Goal: Navigation & Orientation: Find specific page/section

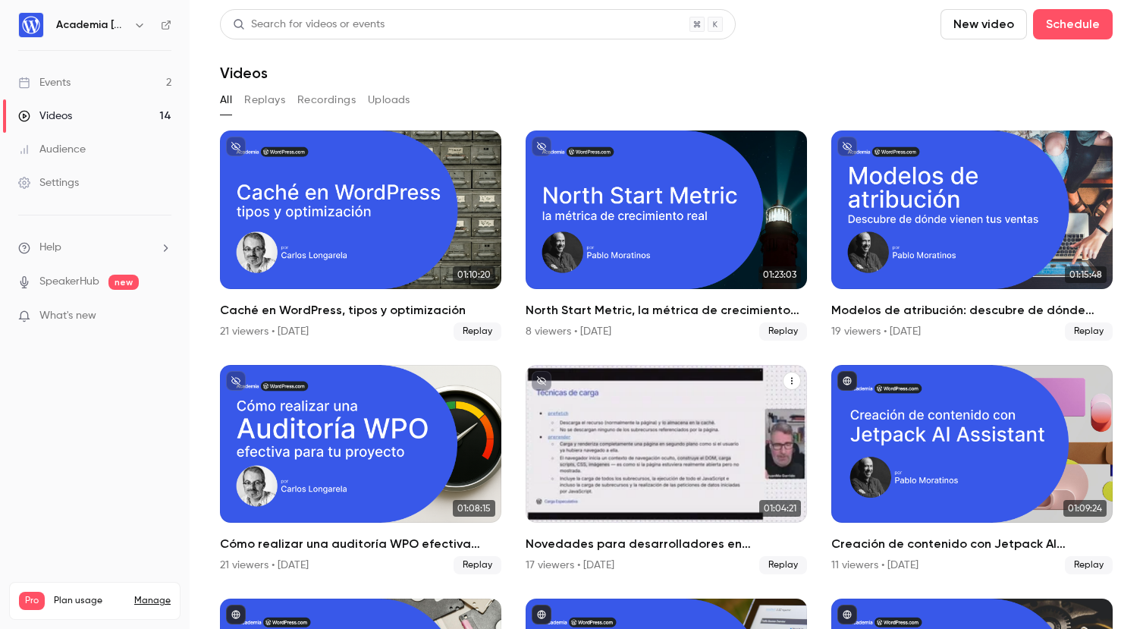
scroll to position [337, 0]
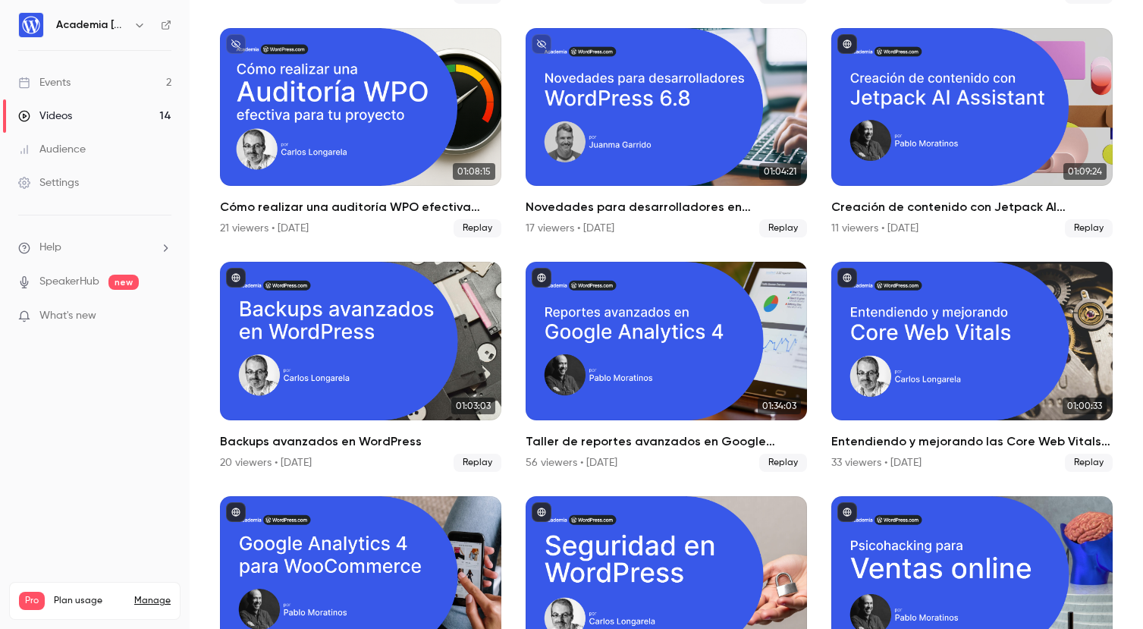
click at [77, 78] on link "Events 2" at bounding box center [95, 82] width 190 height 33
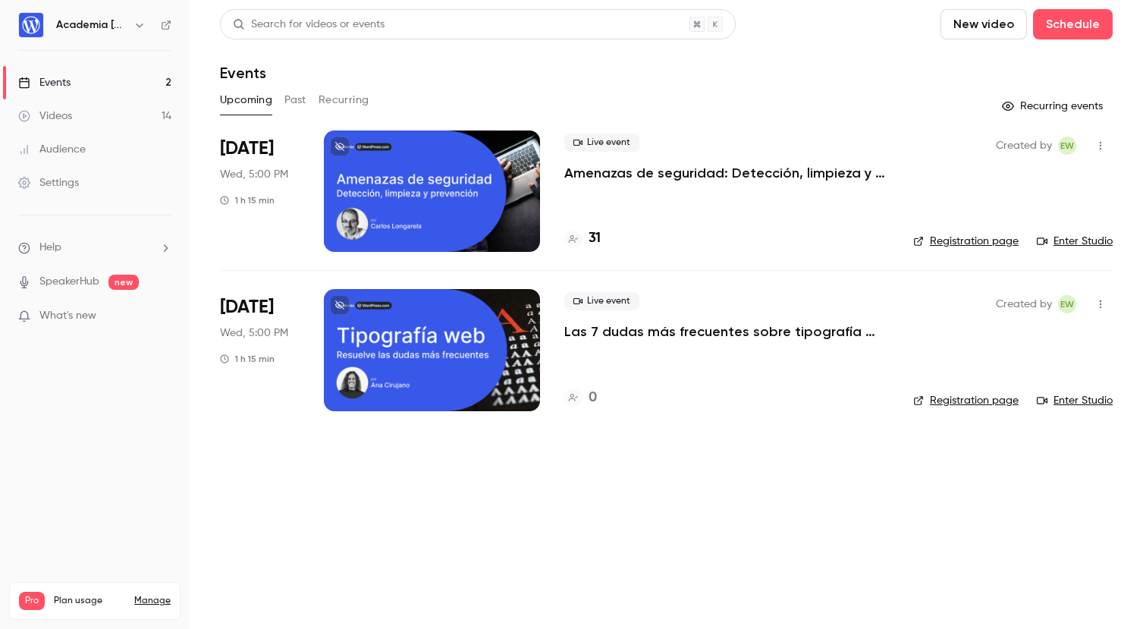
click at [52, 118] on div "Videos" at bounding box center [45, 115] width 54 height 15
